Goal: Task Accomplishment & Management: Manage account settings

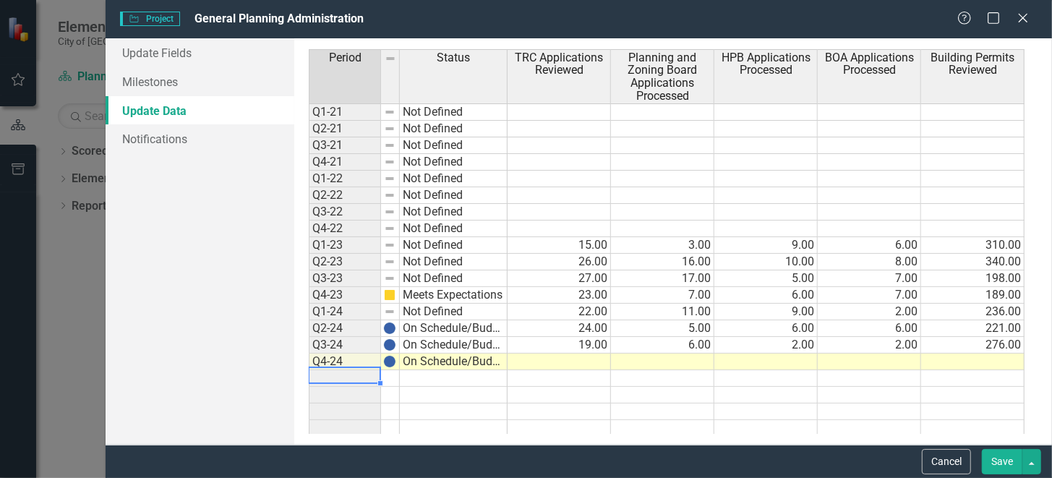
click at [545, 355] on td at bounding box center [559, 362] width 103 height 17
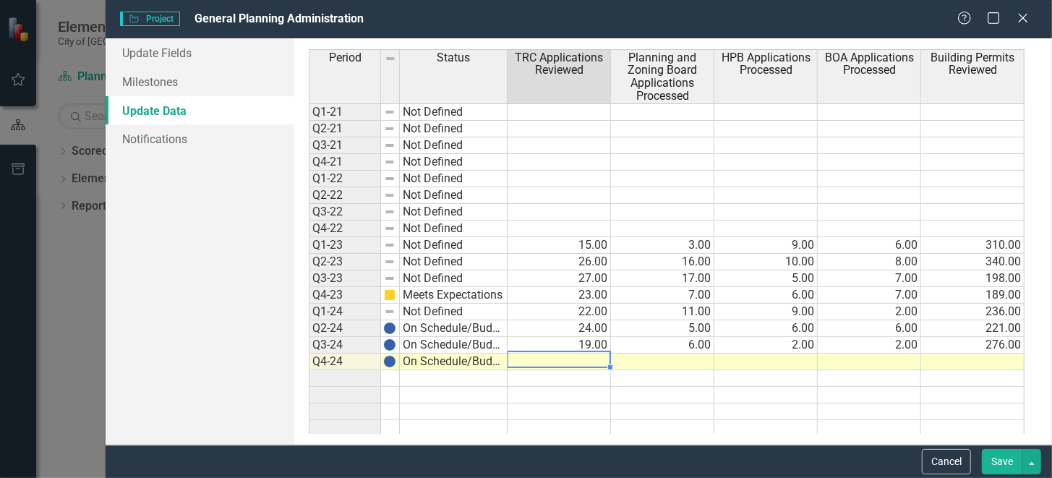
click at [565, 359] on td at bounding box center [559, 362] width 103 height 17
type textarea "4"
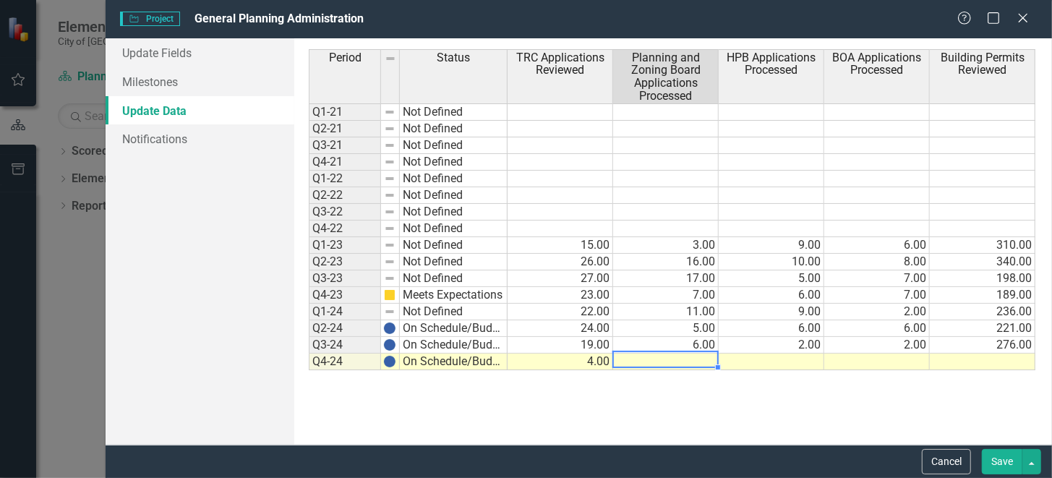
click at [669, 354] on td at bounding box center [666, 362] width 106 height 17
type textarea "6"
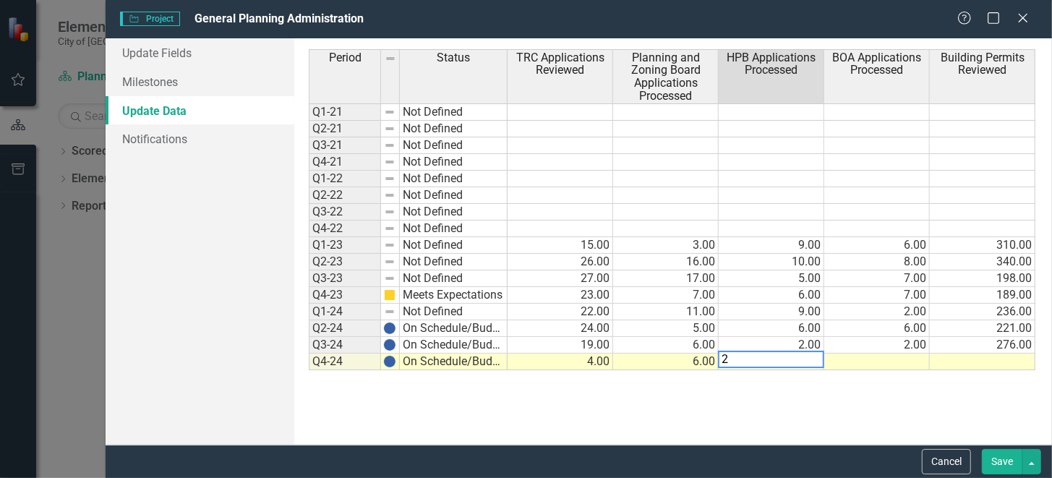
type textarea "2"
click at [866, 355] on td at bounding box center [877, 362] width 106 height 17
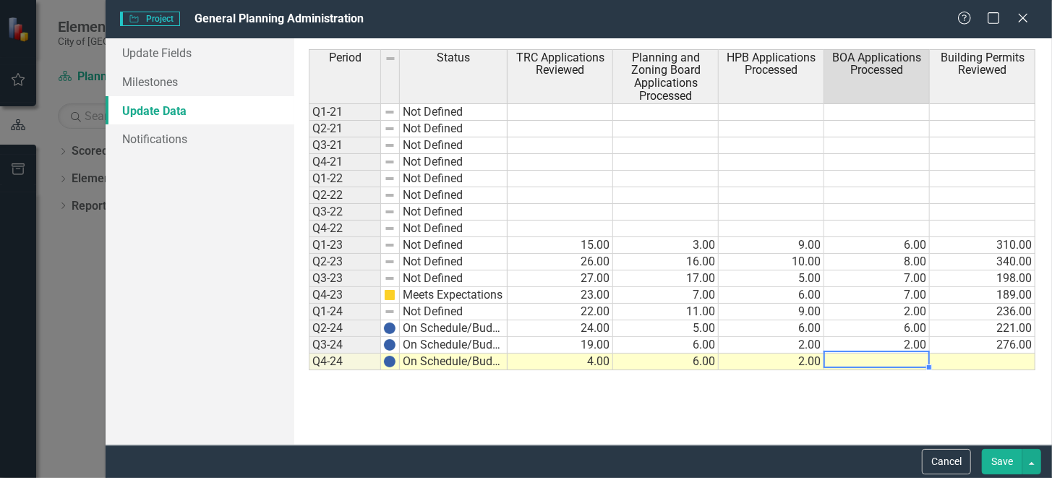
click at [309, 351] on div "Period Status TRC Applications Reviewed Planning and Zoning Board Applications …" at bounding box center [309, 209] width 0 height 321
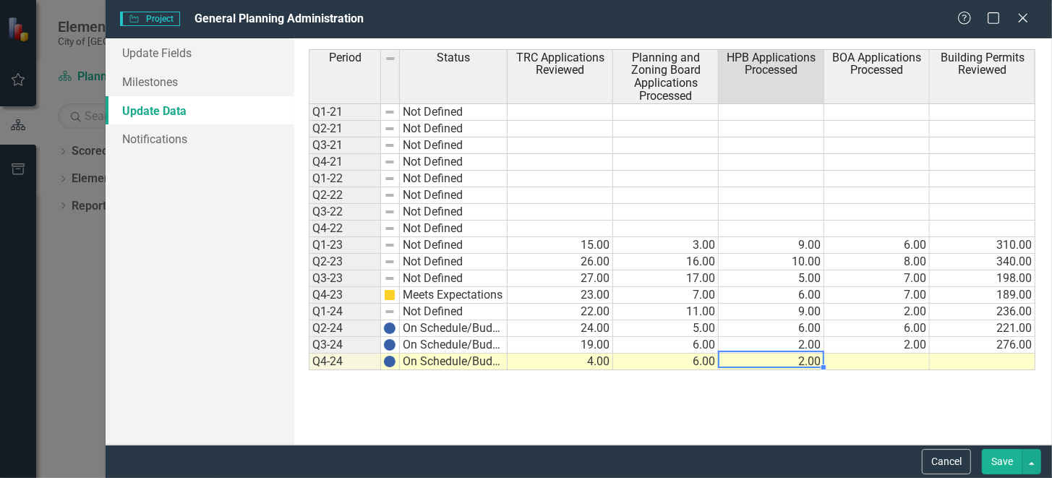
click at [764, 354] on td "2.00" at bounding box center [772, 362] width 106 height 17
type textarea "5"
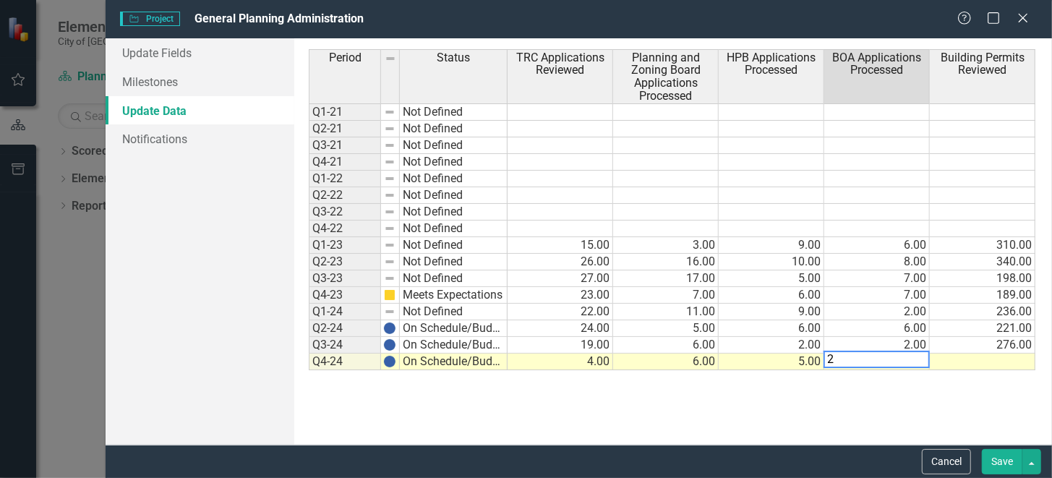
click at [870, 412] on div "Period Status TRC Applications Reviewed Planning and Zoning Board Applications …" at bounding box center [673, 241] width 728 height 385
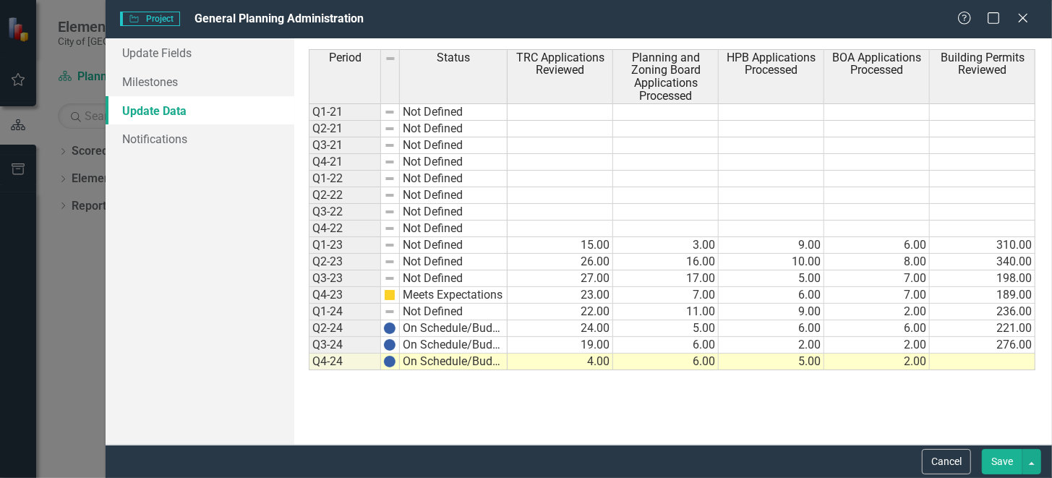
click at [957, 364] on td at bounding box center [983, 362] width 106 height 17
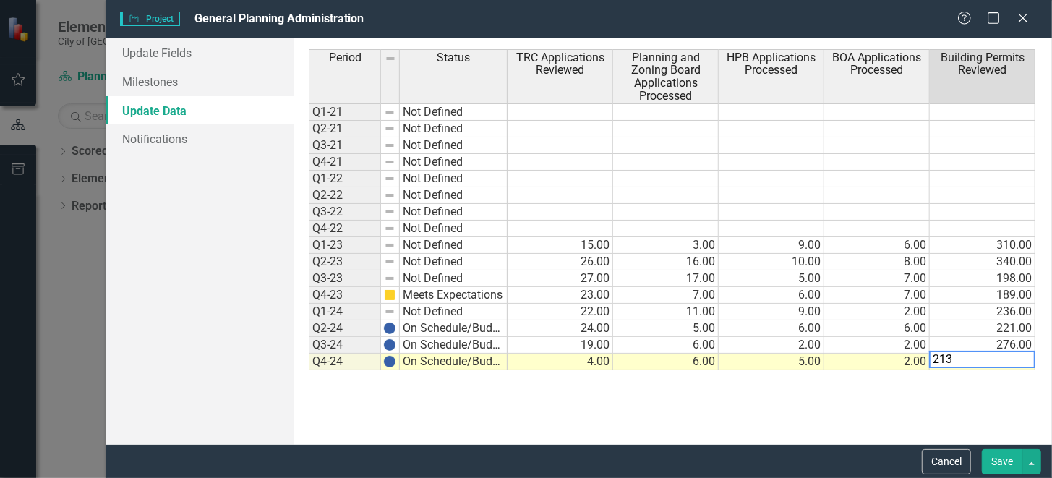
type textarea "213"
click at [943, 409] on div "Period Status TRC Applications Reviewed Planning and Zoning Board Applications …" at bounding box center [673, 241] width 728 height 385
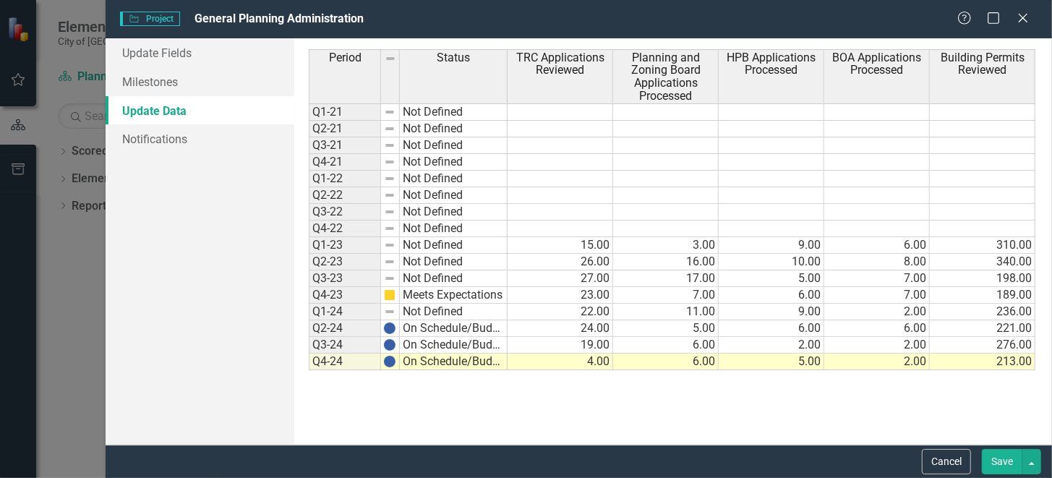
click at [1006, 463] on button "Save" at bounding box center [1002, 461] width 40 height 25
